Goal: Task Accomplishment & Management: Use online tool/utility

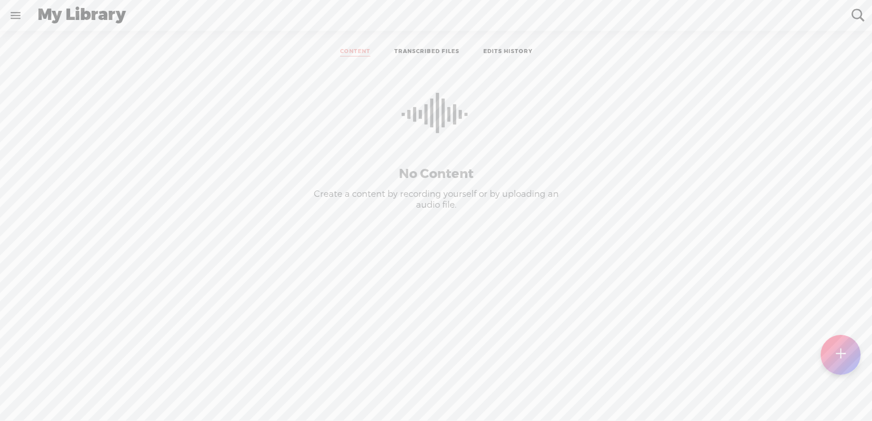
click at [413, 50] on link "TRANSCRIBED FILES" at bounding box center [426, 52] width 65 height 9
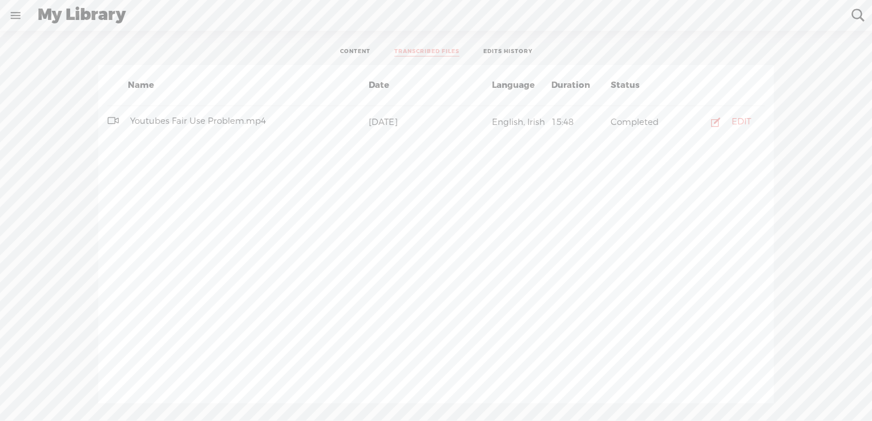
click at [246, 120] on span "Youtubes Fair Use Problem.mp4" at bounding box center [198, 120] width 140 height 11
click at [740, 122] on div "EDIT" at bounding box center [741, 121] width 19 height 11
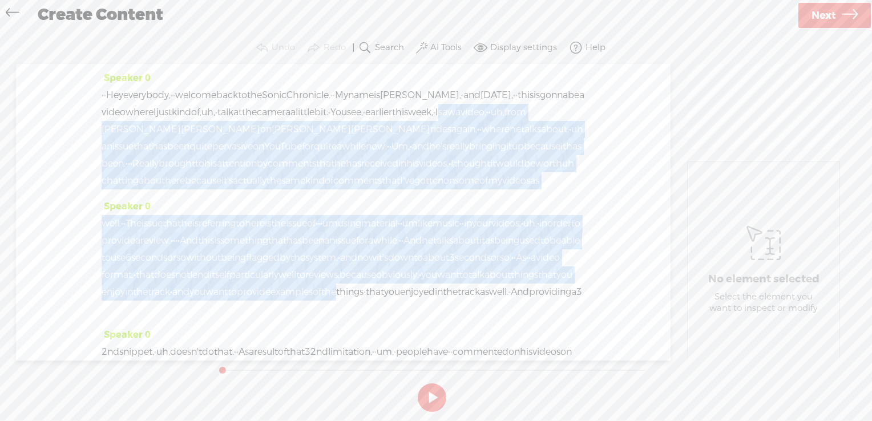
drag, startPoint x: 196, startPoint y: 130, endPoint x: 565, endPoint y: 341, distance: 425.6
click at [565, 341] on div "Speaker 0 · · Hey everybody, · · welcome back to the Sonic Chronicle. · · My na…" at bounding box center [343, 212] width 654 height 297
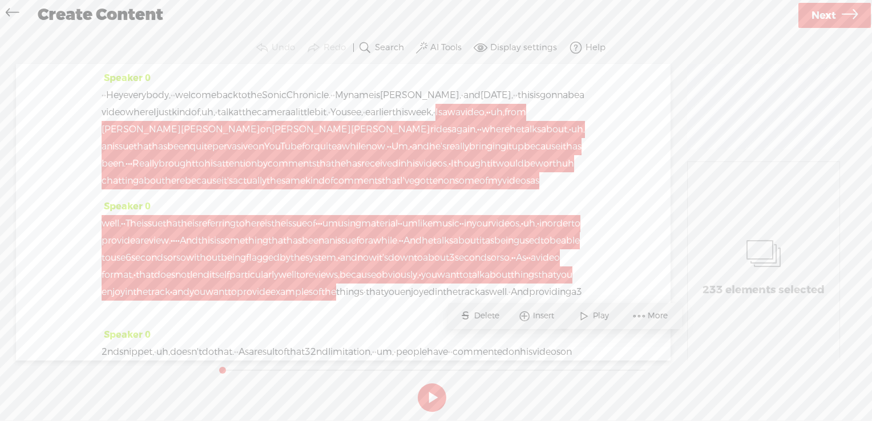
click at [646, 310] on span at bounding box center [639, 316] width 17 height 21
click at [729, 354] on span "Customize & export as clip" at bounding box center [744, 356] width 153 height 26
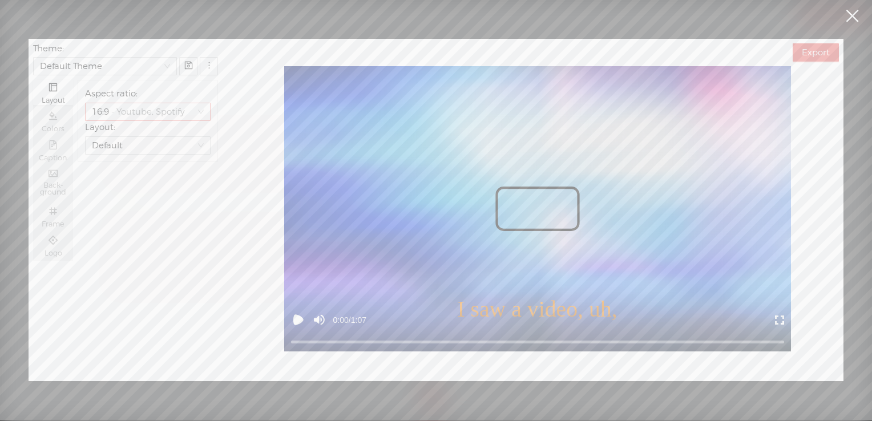
click at [165, 115] on span "- Youtube, Spotify" at bounding box center [148, 111] width 74 height 17
click at [155, 139] on div "Default" at bounding box center [142, 145] width 101 height 17
click at [138, 257] on div "Screenshare" at bounding box center [147, 259] width 107 height 13
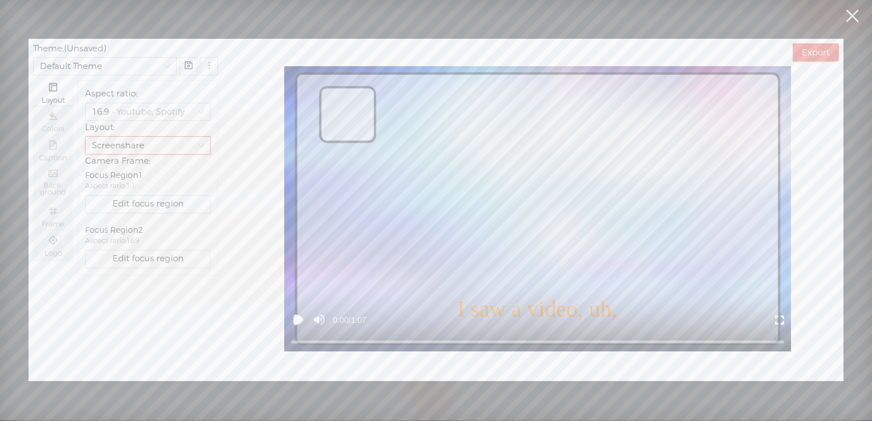
click at [139, 152] on div "Screenshare" at bounding box center [142, 145] width 101 height 17
click at [135, 293] on div "Three speakers" at bounding box center [147, 296] width 107 height 13
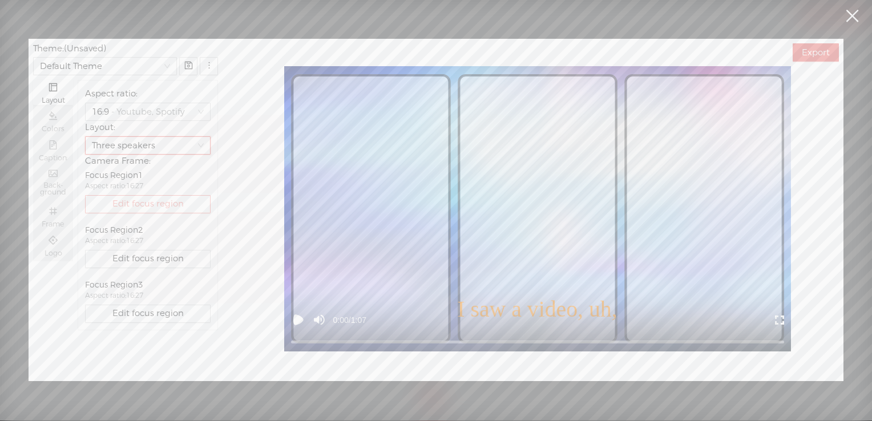
click at [166, 200] on span "Edit focus region" at bounding box center [147, 204] width 71 height 11
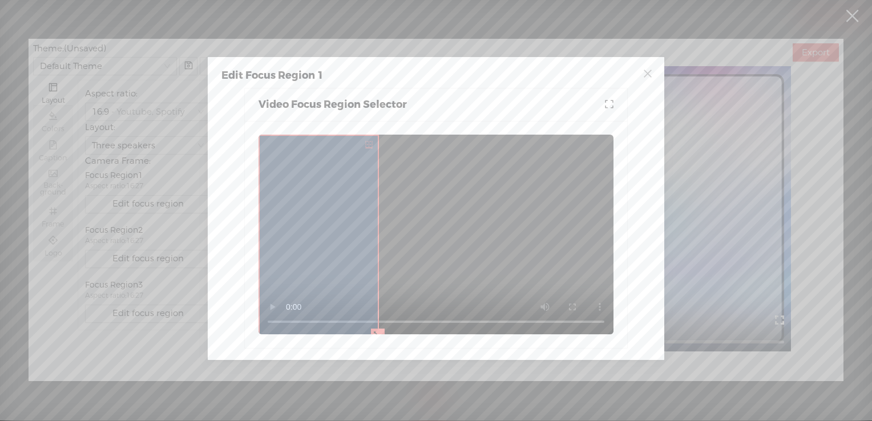
drag, startPoint x: 312, startPoint y: 216, endPoint x: 312, endPoint y: 208, distance: 8.0
click at [312, 208] on div at bounding box center [319, 236] width 118 height 200
click at [646, 78] on icon "close" at bounding box center [647, 73] width 10 height 10
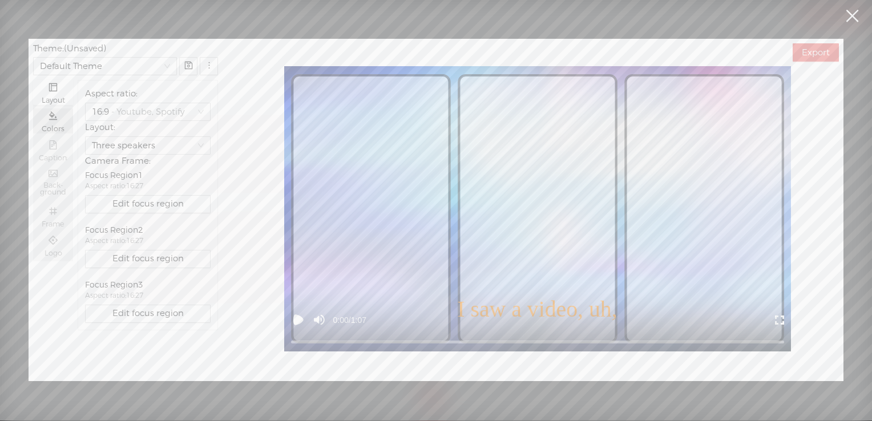
click at [56, 126] on div "Colors" at bounding box center [53, 128] width 29 height 9
click at [33, 108] on input "Colors" at bounding box center [33, 108] width 0 height 0
click at [854, 19] on link at bounding box center [852, 16] width 29 height 32
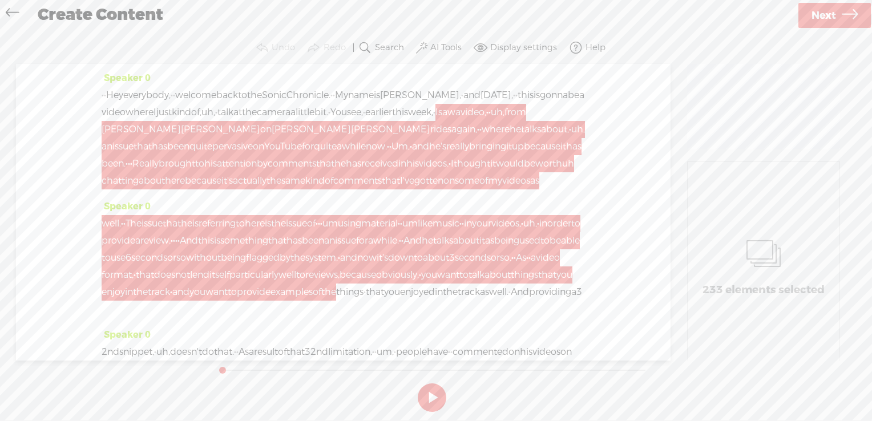
click at [215, 116] on span "uh," at bounding box center [208, 112] width 14 height 17
